Goal: Check status: Check status

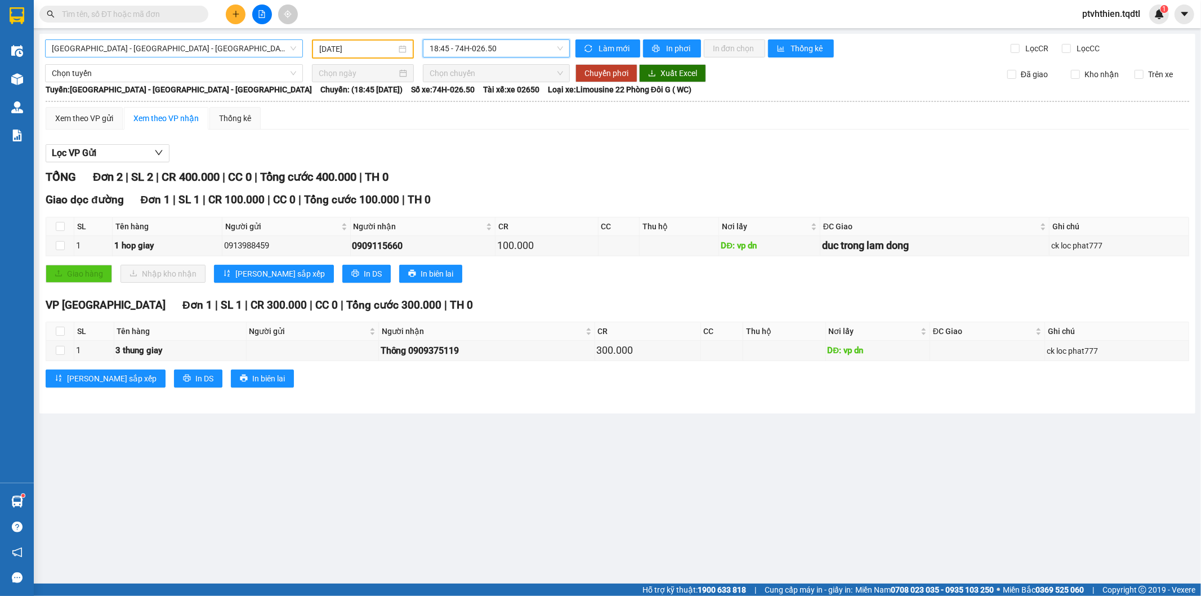
click at [294, 46] on span "[GEOGRAPHIC_DATA] - [GEOGRAPHIC_DATA] - [GEOGRAPHIC_DATA]" at bounding box center [174, 48] width 244 height 17
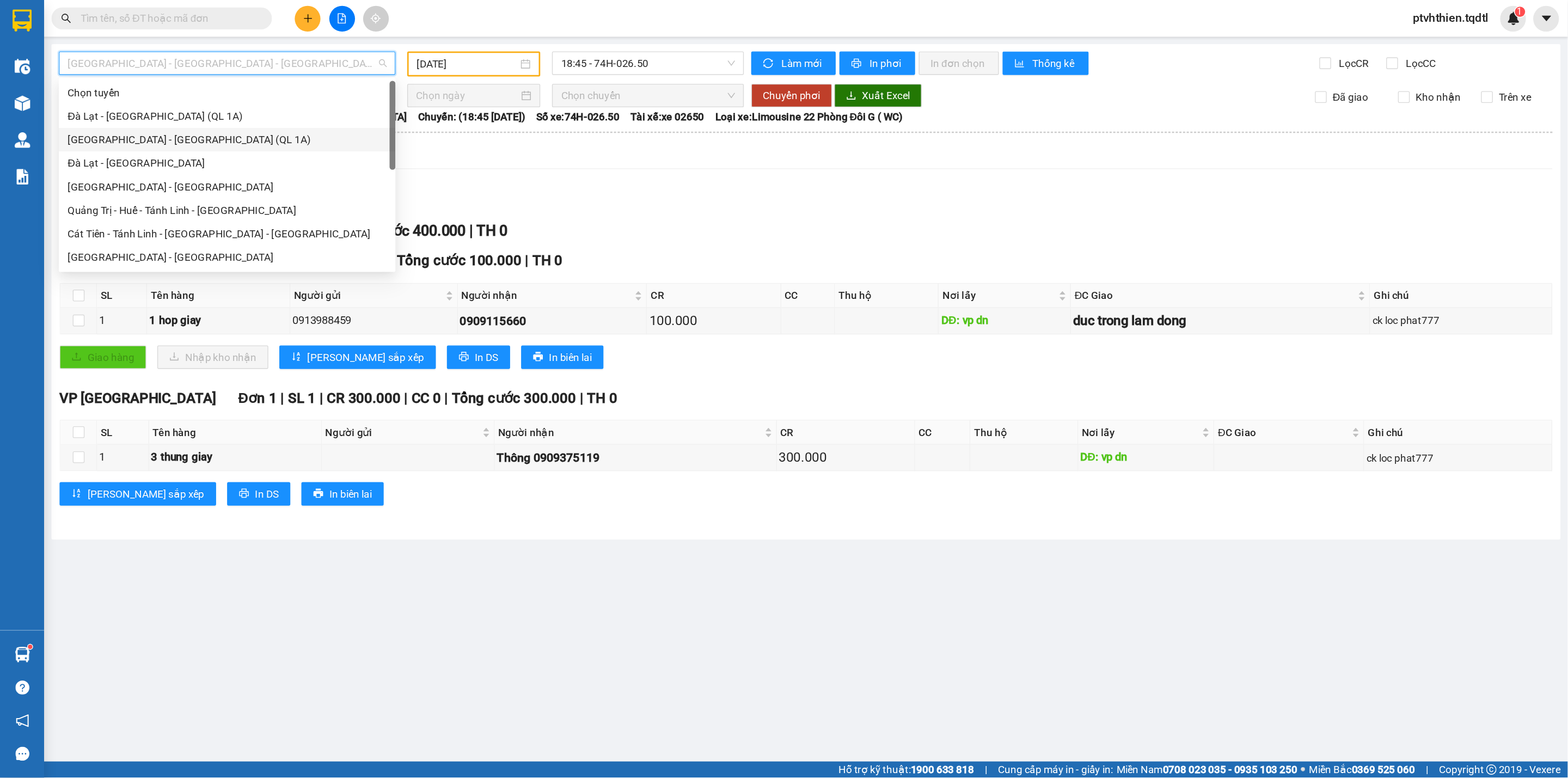
scroll to position [61, 0]
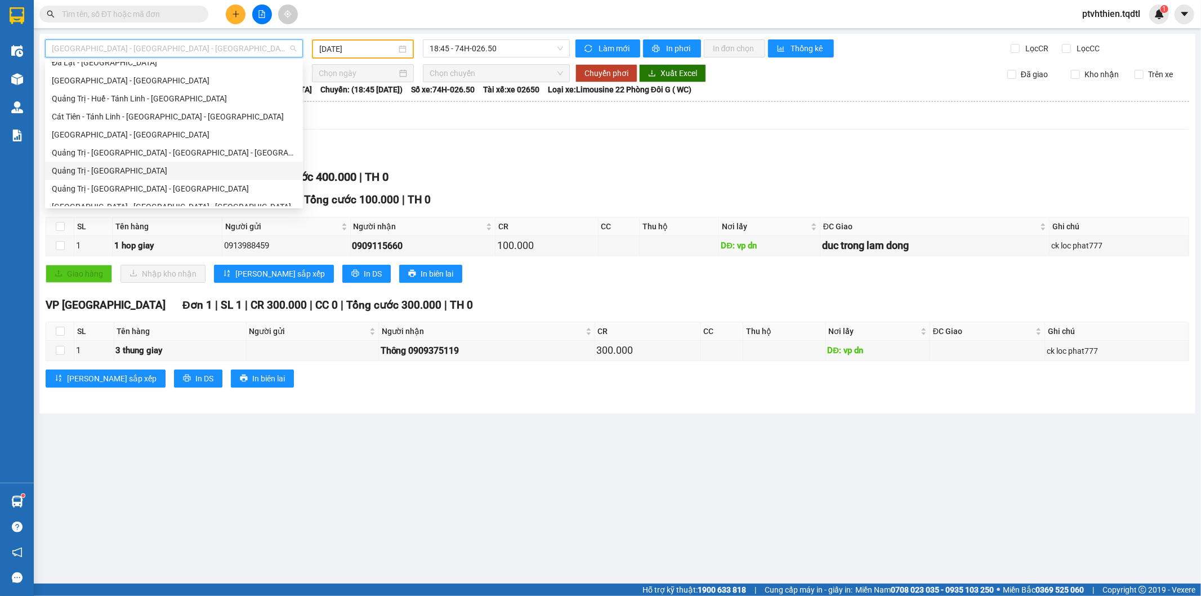
click at [94, 164] on div "Quảng Trị - [GEOGRAPHIC_DATA]" at bounding box center [174, 170] width 244 height 12
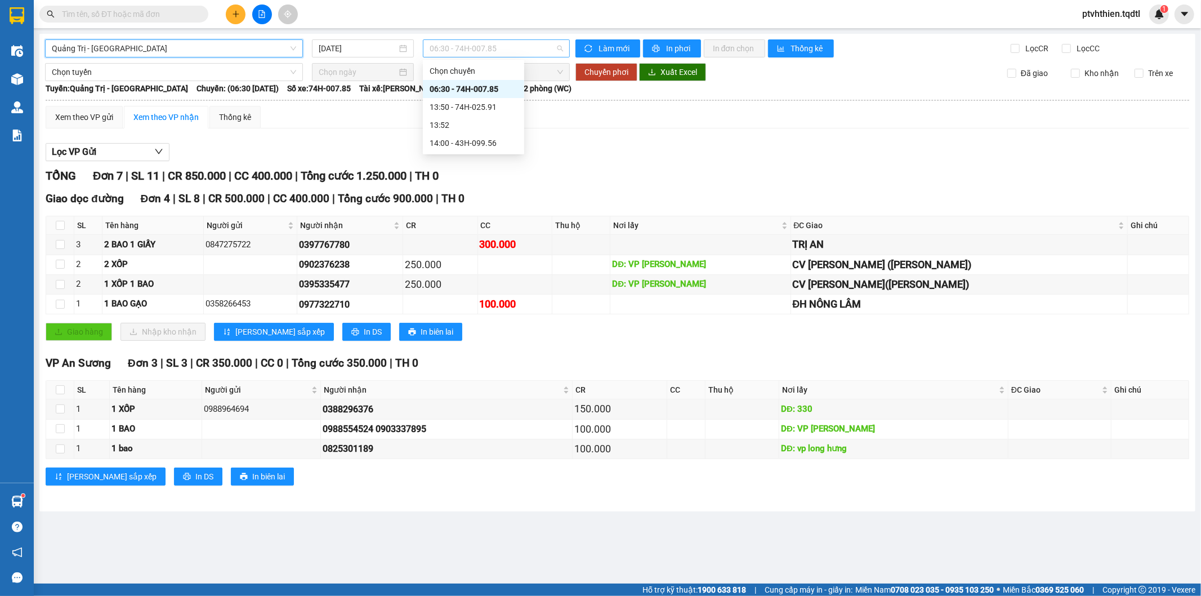
click at [460, 48] on span "06:30 - 74H-007.85" at bounding box center [496, 48] width 133 height 17
click at [369, 50] on input "[DATE]" at bounding box center [358, 48] width 78 height 12
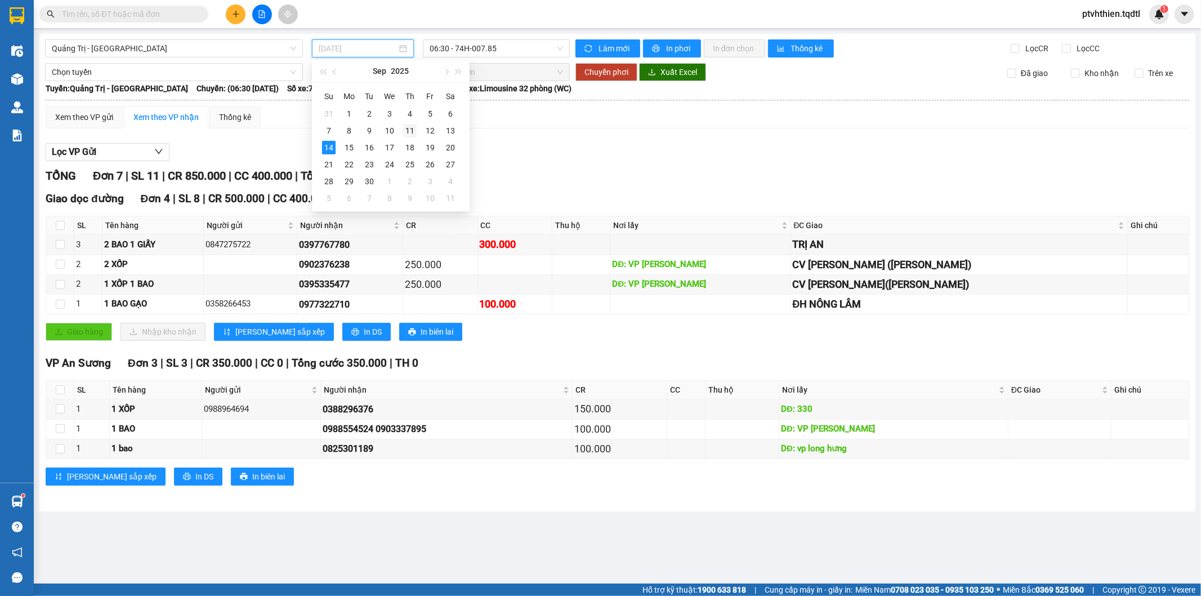
click at [407, 133] on div "11" at bounding box center [410, 131] width 14 height 14
type input "[DATE]"
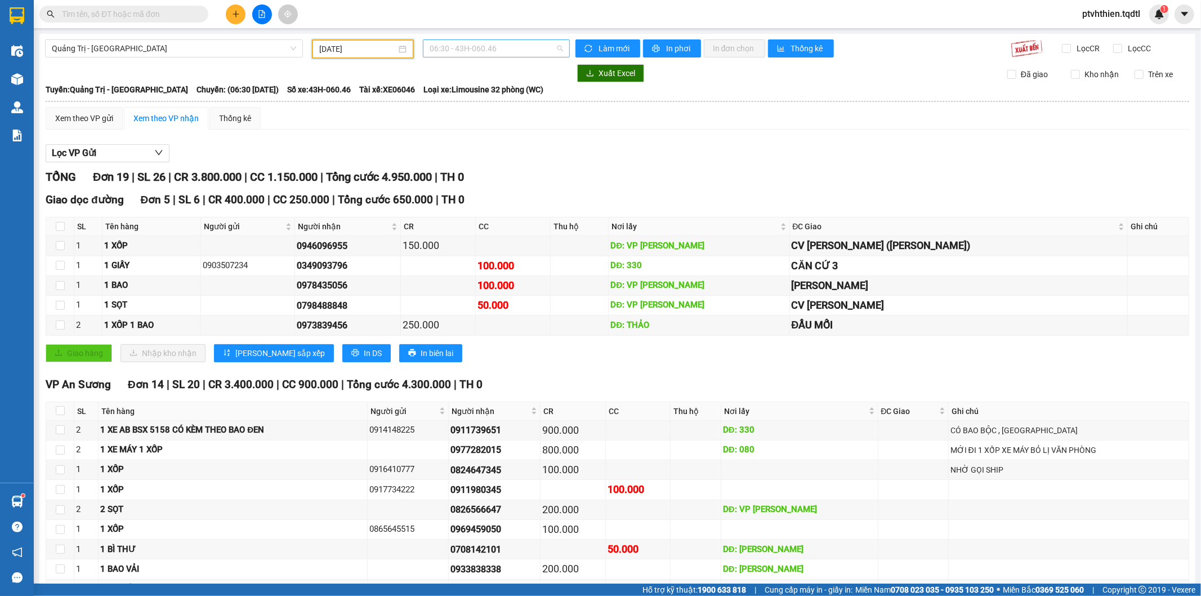
click at [496, 42] on span "06:30 - 43H-060.46" at bounding box center [496, 48] width 133 height 17
click at [492, 110] on div "13:51 - 43H-060.14" at bounding box center [471, 107] width 88 height 12
